Goal: Task Accomplishment & Management: Use online tool/utility

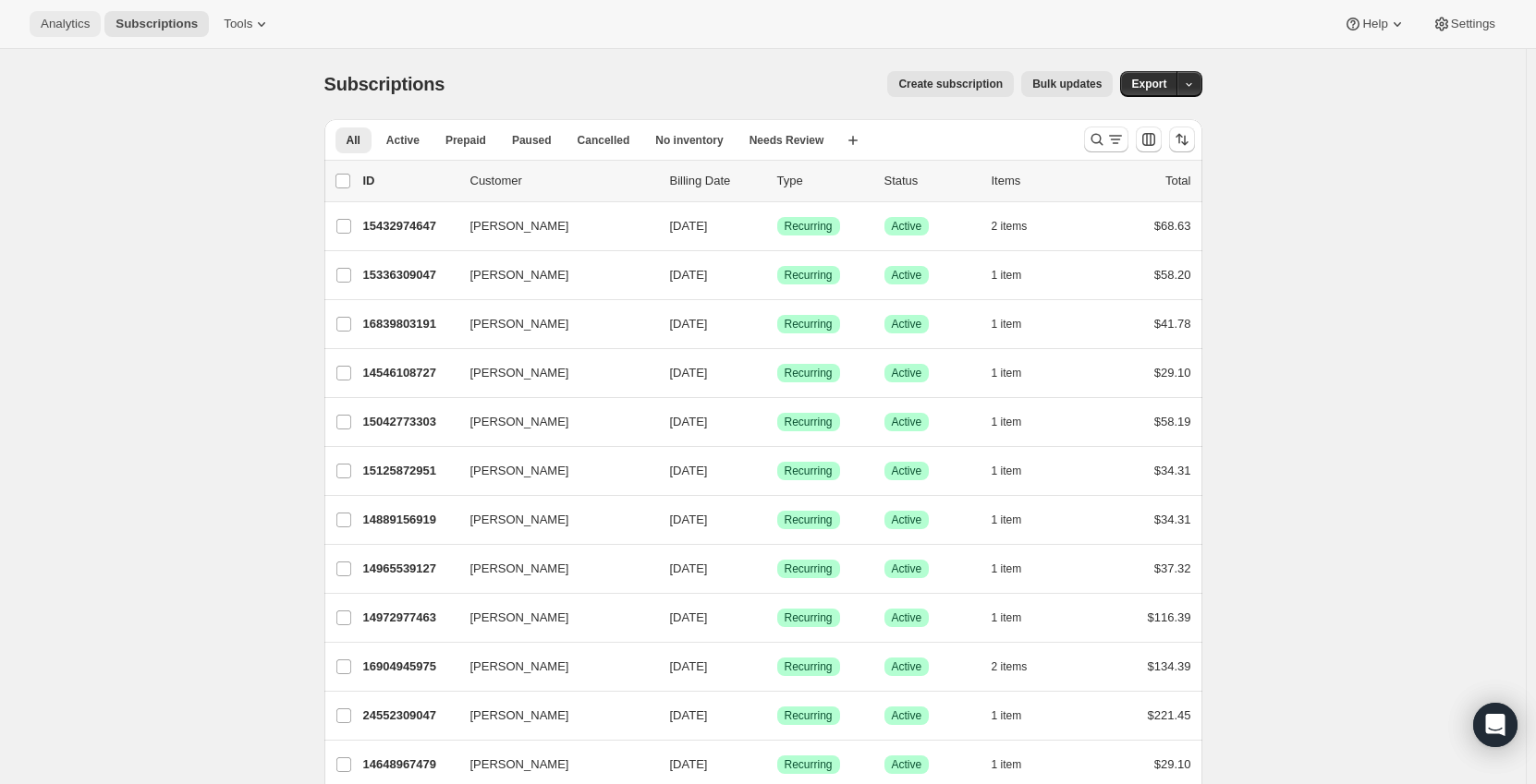
click at [53, 25] on span "Analytics" at bounding box center [66, 25] width 49 height 15
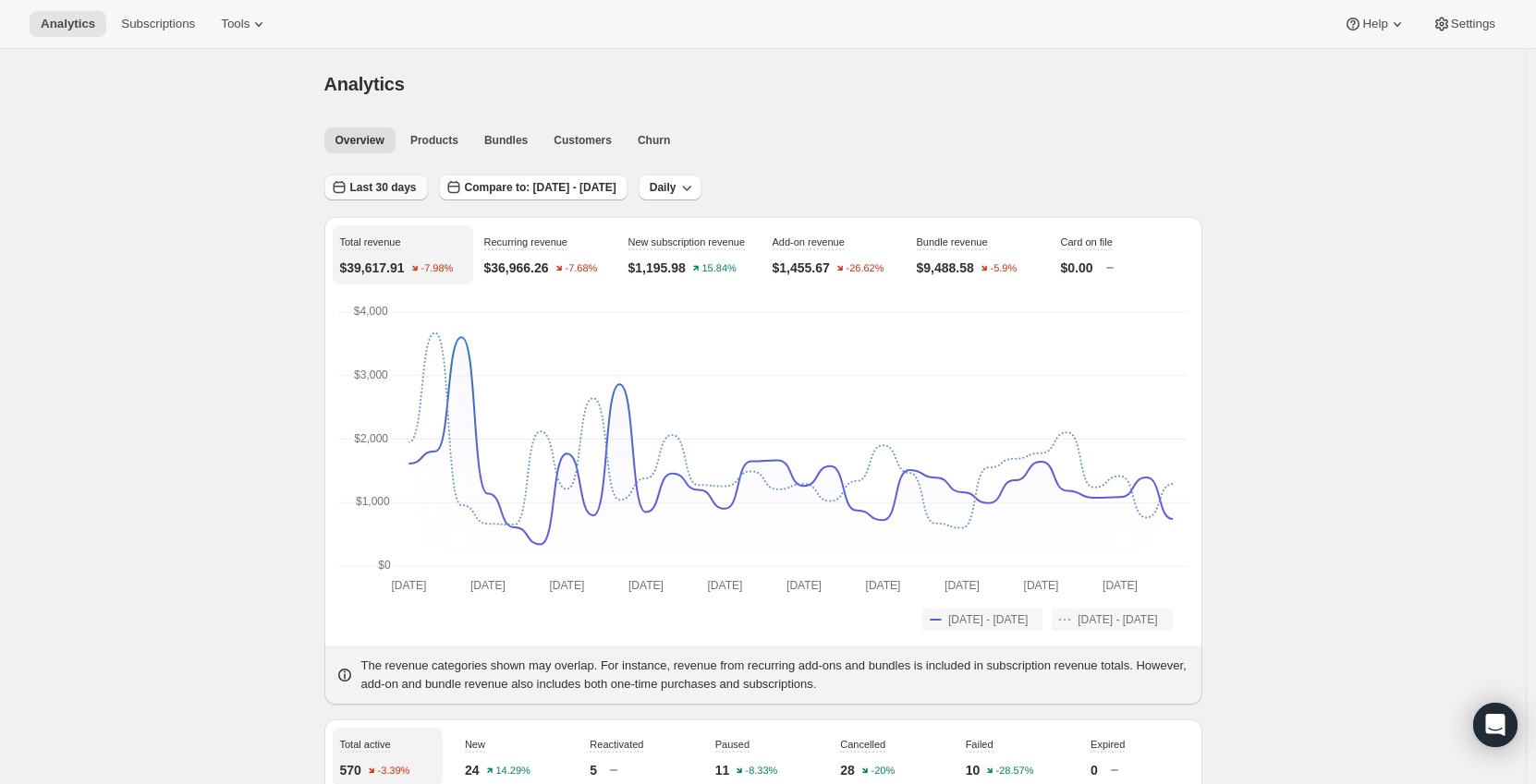
click at [417, 191] on button "Last 30 days" at bounding box center [376, 187] width 103 height 26
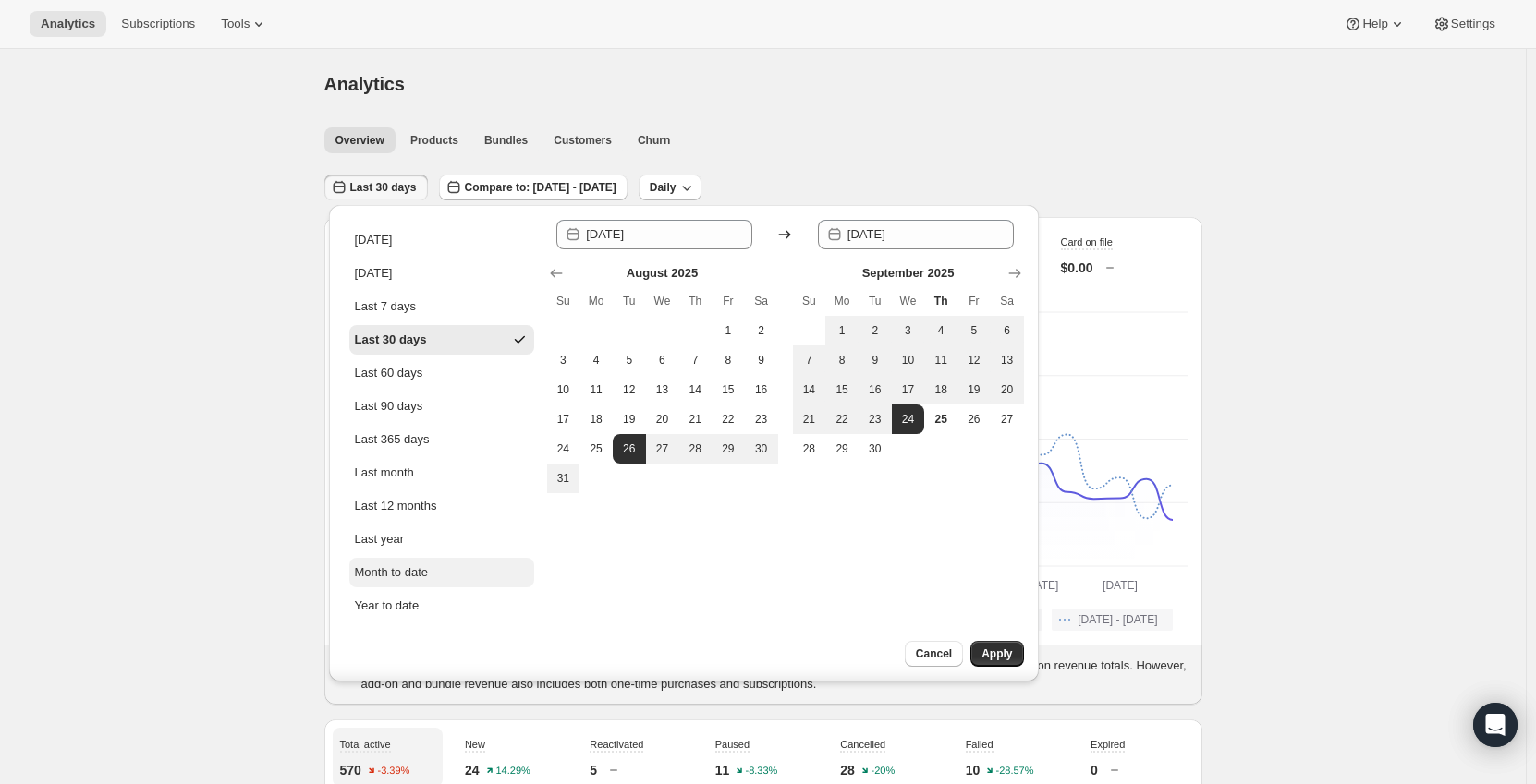
click at [422, 577] on div "Month to date" at bounding box center [392, 572] width 74 height 18
type input "[DATE]"
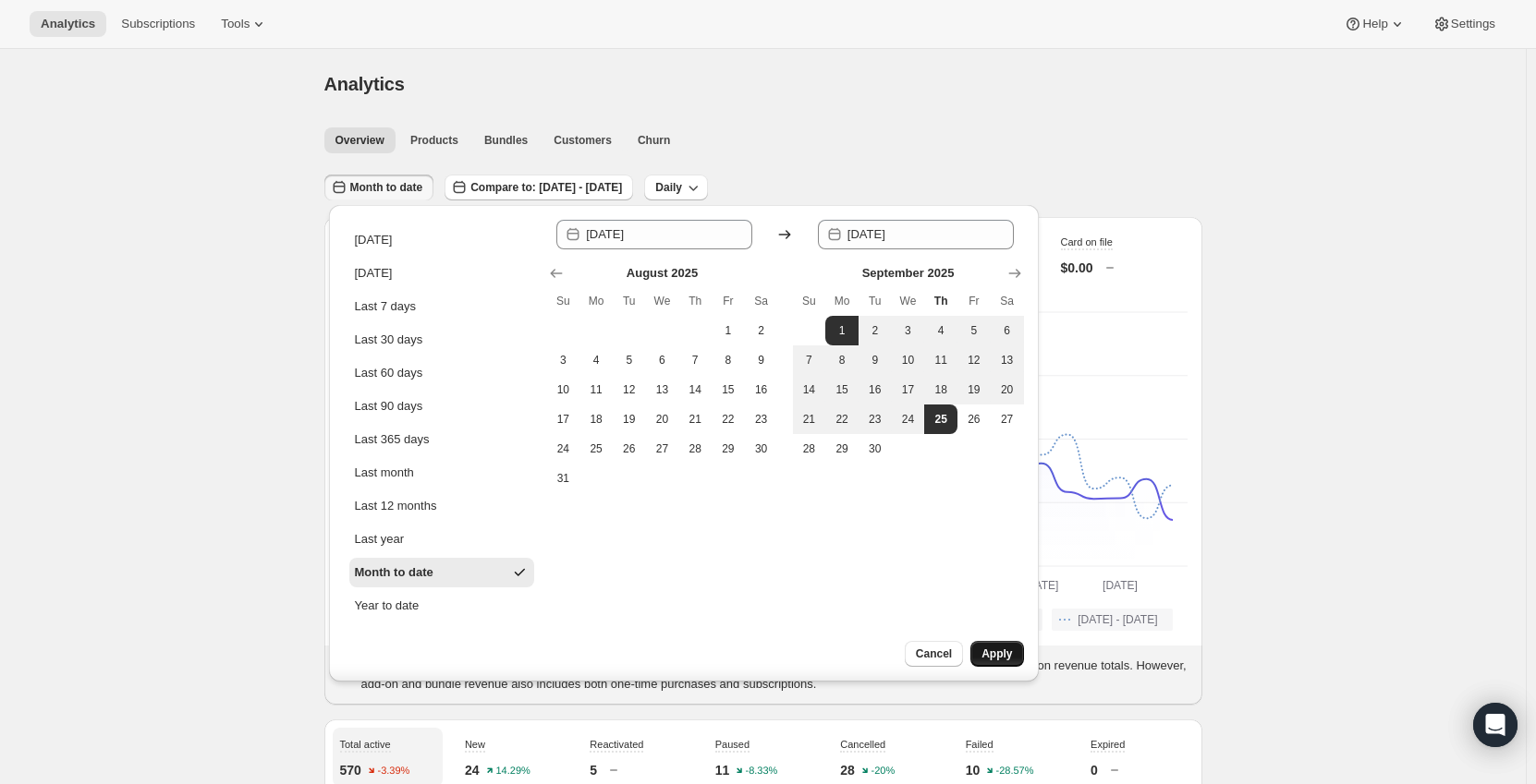
click at [1003, 647] on span "Apply" at bounding box center [997, 654] width 30 height 15
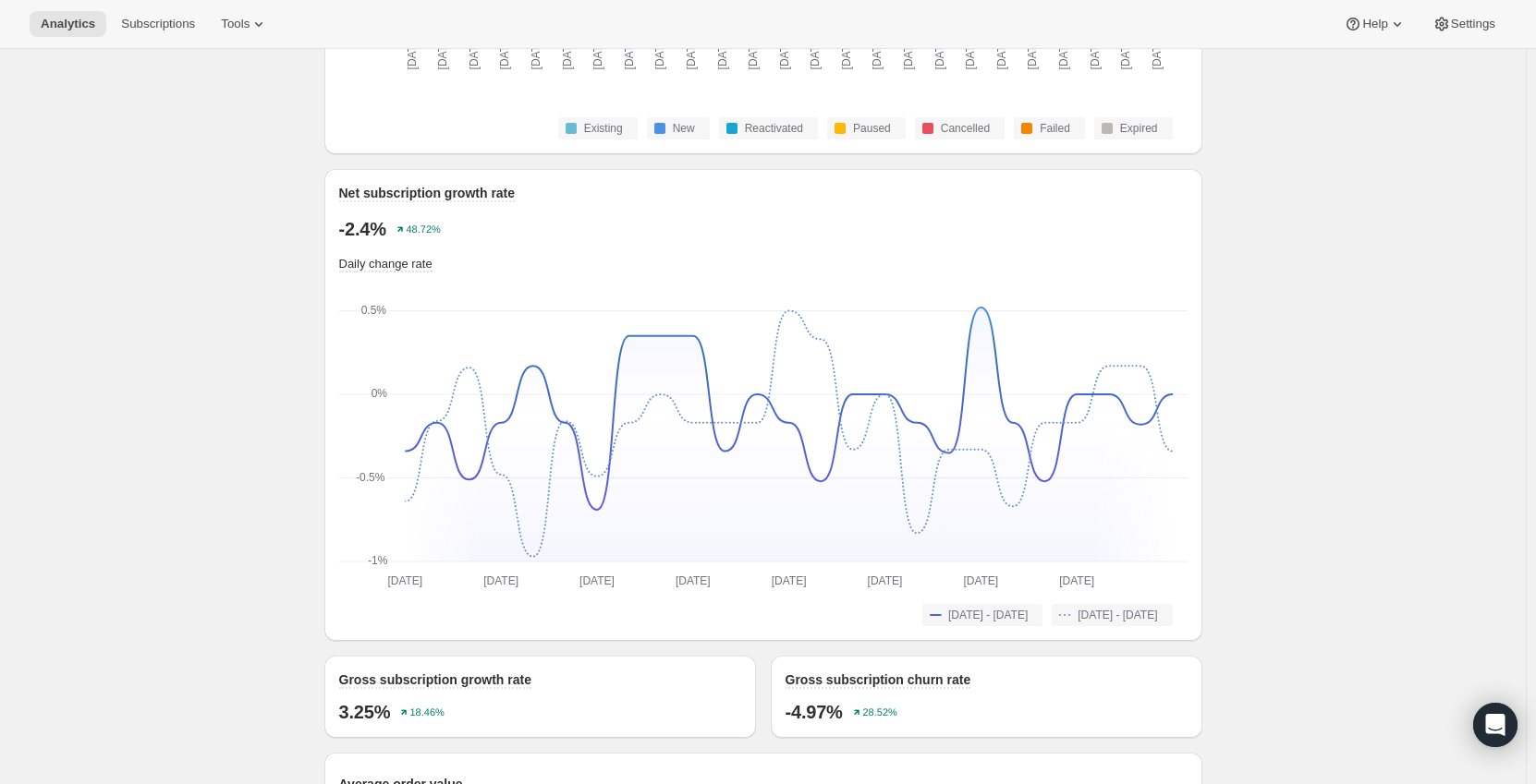
scroll to position [1201, 0]
